Goal: Task Accomplishment & Management: Use online tool/utility

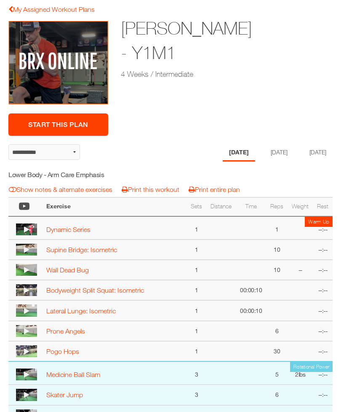
scroll to position [155, 0]
click at [270, 151] on li "[DATE]" at bounding box center [279, 152] width 29 height 17
click at [229, 157] on li "[DATE]" at bounding box center [237, 152] width 29 height 17
click at [278, 155] on li "[DATE]" at bounding box center [279, 152] width 29 height 17
click at [307, 154] on li "[DATE]" at bounding box center [317, 152] width 29 height 17
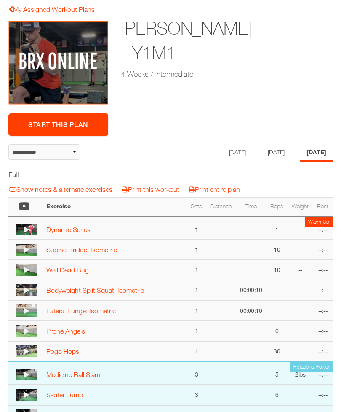
click at [228, 147] on li "[DATE]" at bounding box center [237, 152] width 29 height 17
click at [274, 147] on li "[DATE]" at bounding box center [279, 152] width 29 height 17
click at [324, 154] on li "[DATE]" at bounding box center [317, 152] width 29 height 17
click at [270, 152] on li "[DATE]" at bounding box center [276, 152] width 29 height 17
click at [86, 124] on link "Start This Plan" at bounding box center [58, 124] width 100 height 22
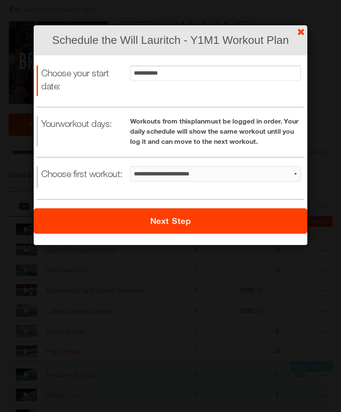
click at [183, 218] on button "Next Step" at bounding box center [171, 220] width 274 height 25
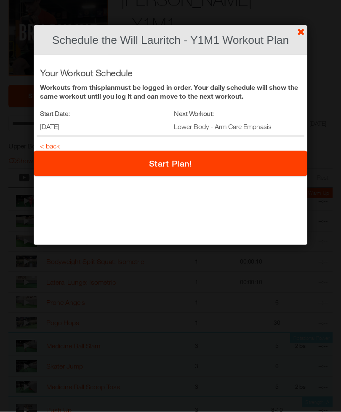
scroll to position [155, 0]
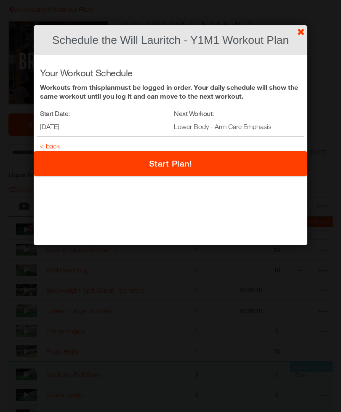
click at [175, 164] on button "Start Plan!" at bounding box center [171, 163] width 274 height 25
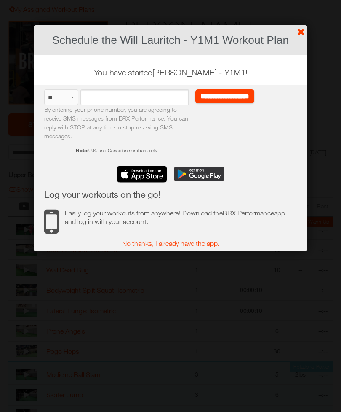
click at [300, 0] on link "?" at bounding box center [171, 0] width 342 height 0
